Goal: Find specific page/section: Find specific page/section

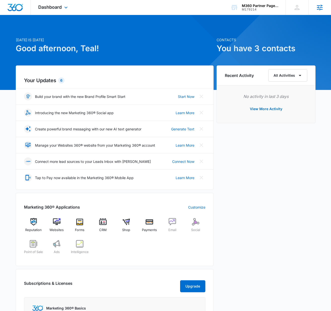
click at [322, 10] on icon at bounding box center [320, 8] width 8 height 8
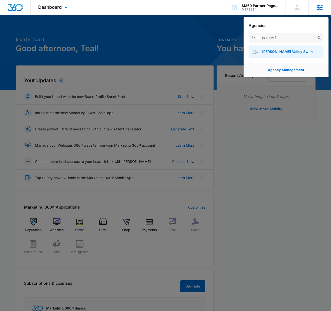
type input "hudson"
click at [293, 51] on span "Hudson Valley Swim" at bounding box center [287, 52] width 51 height 4
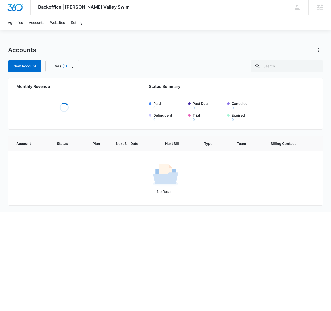
click at [126, 67] on div "New Account Filters (1)" at bounding box center [165, 66] width 315 height 12
click at [57, 23] on link "Websites" at bounding box center [57, 22] width 21 height 15
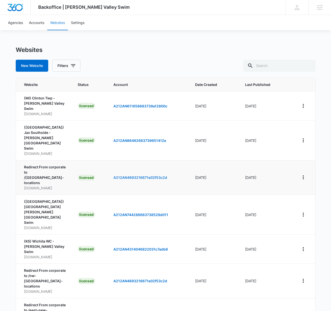
scroll to position [58, 0]
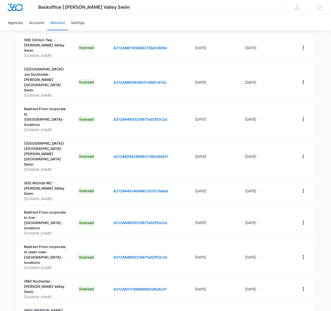
click at [225, 281] on div "100 Per Page" at bounding box center [226, 280] width 22 height 4
